Goal: Information Seeking & Learning: Find specific page/section

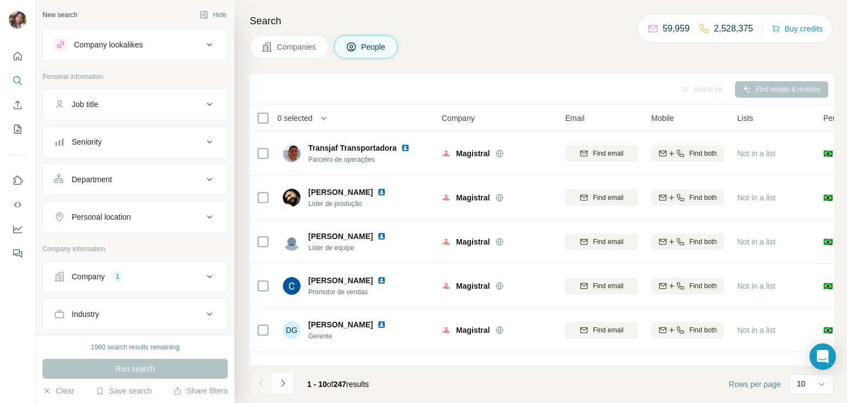
click at [108, 283] on button "Company 1" at bounding box center [135, 276] width 184 height 26
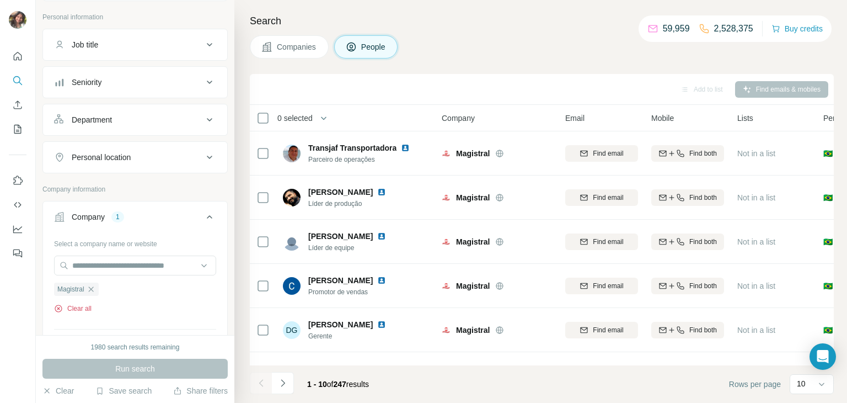
click at [80, 305] on button "Clear all" at bounding box center [73, 308] width 38 height 10
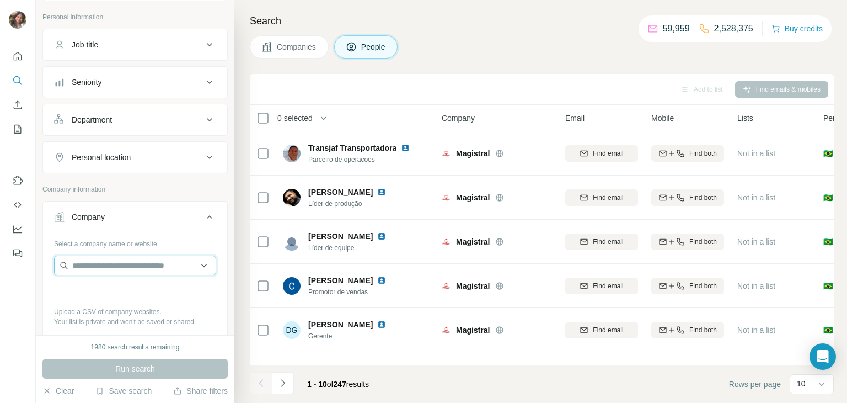
click at [97, 258] on input "text" at bounding box center [135, 265] width 162 height 20
type input "**********"
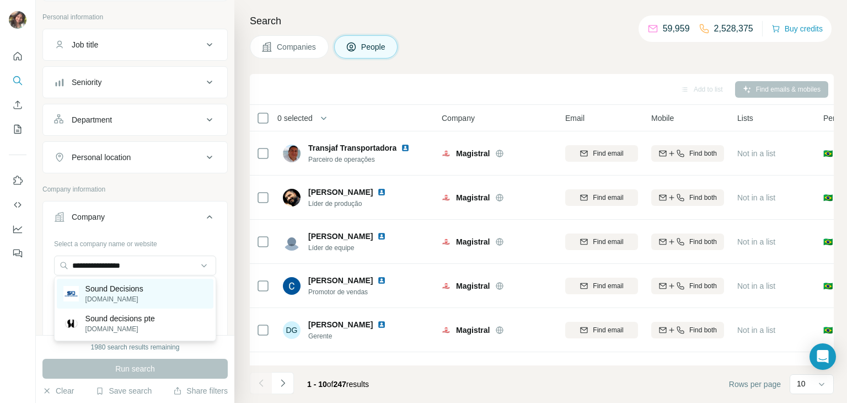
click at [105, 287] on p "Sound Decisions" at bounding box center [114, 288] width 58 height 11
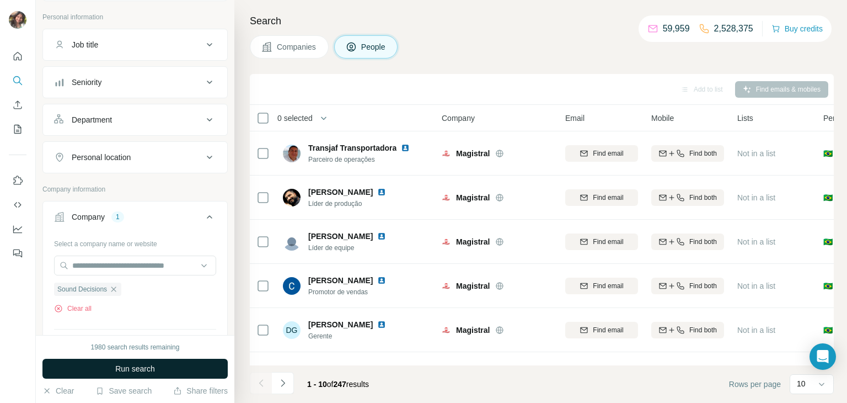
click at [135, 372] on span "Run search" at bounding box center [135, 368] width 40 height 11
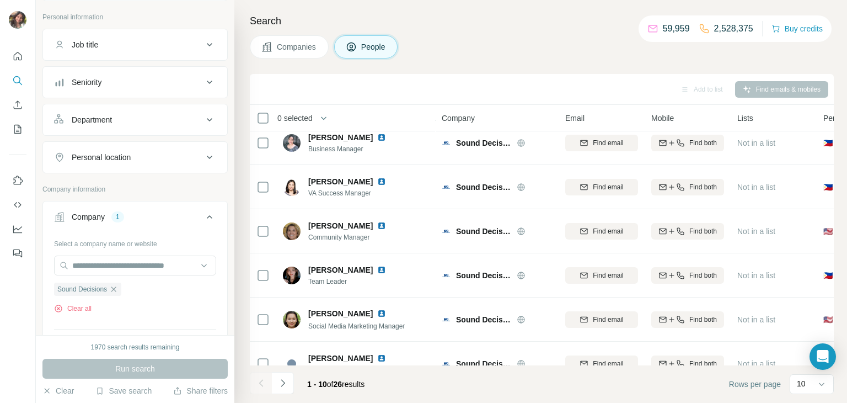
scroll to position [207, 0]
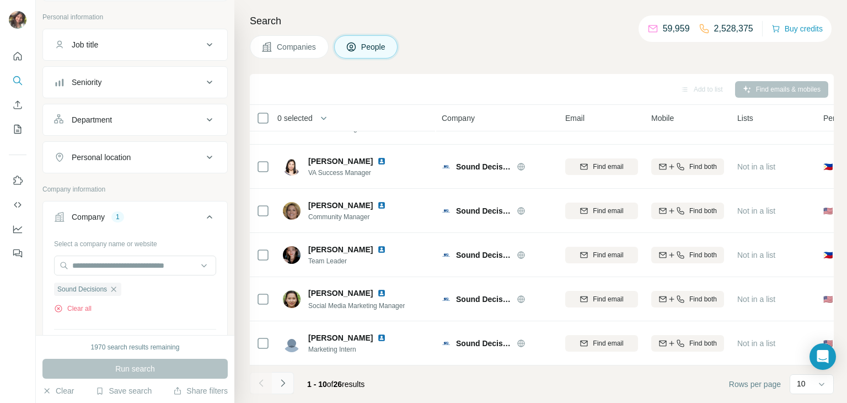
click at [280, 379] on icon "Navigate to next page" at bounding box center [282, 382] width 11 height 11
